Goal: Task Accomplishment & Management: Use online tool/utility

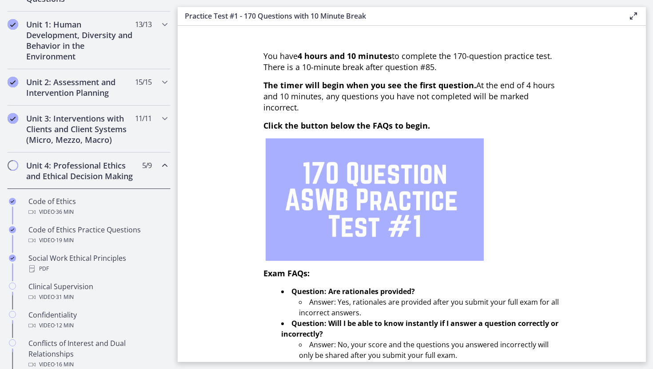
scroll to position [242, 0]
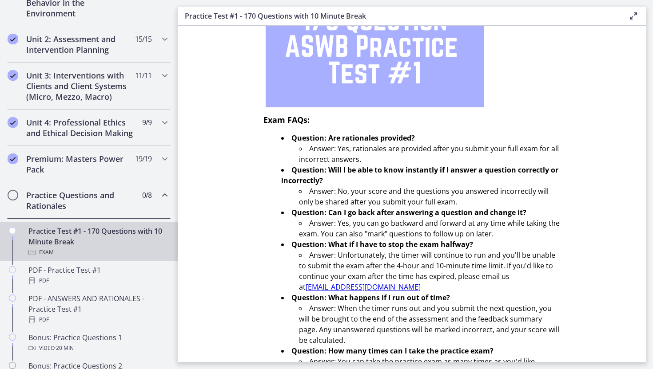
scroll to position [260, 0]
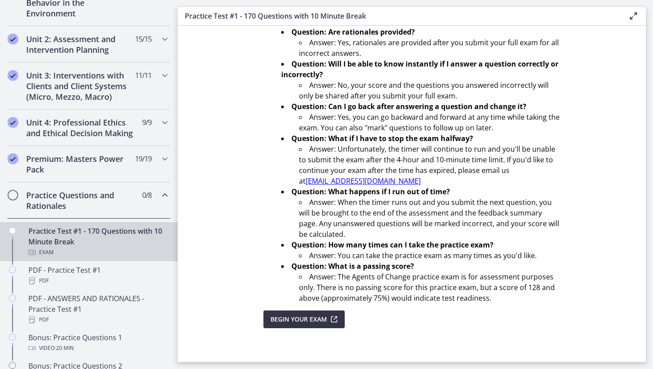
click at [303, 323] on span "Begin Your Exam" at bounding box center [298, 319] width 56 height 11
